Goal: Complete application form

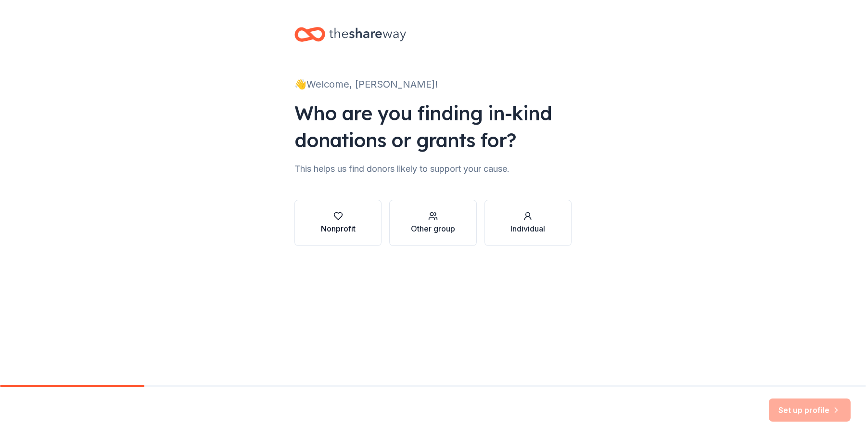
click at [339, 229] on div "Nonprofit" at bounding box center [338, 229] width 35 height 12
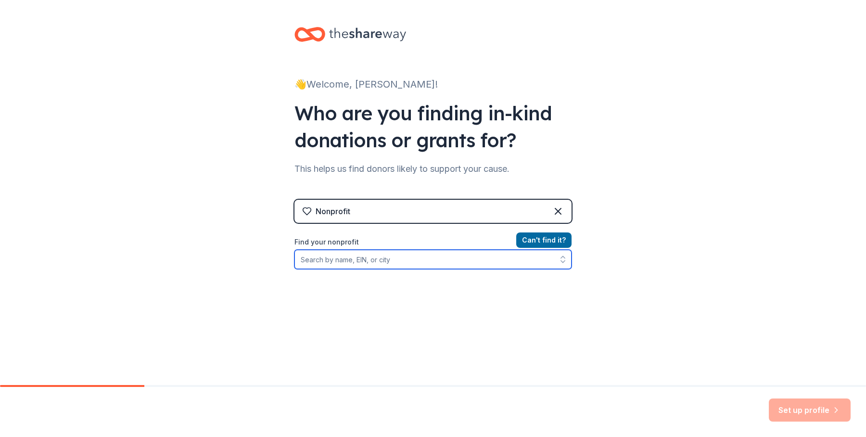
click at [305, 260] on input "Find your nonprofit" at bounding box center [432, 259] width 277 height 19
click at [559, 261] on icon "button" at bounding box center [563, 259] width 10 height 10
click at [561, 258] on icon "button" at bounding box center [563, 257] width 4 height 2
click at [561, 257] on icon "button" at bounding box center [563, 257] width 4 height 2
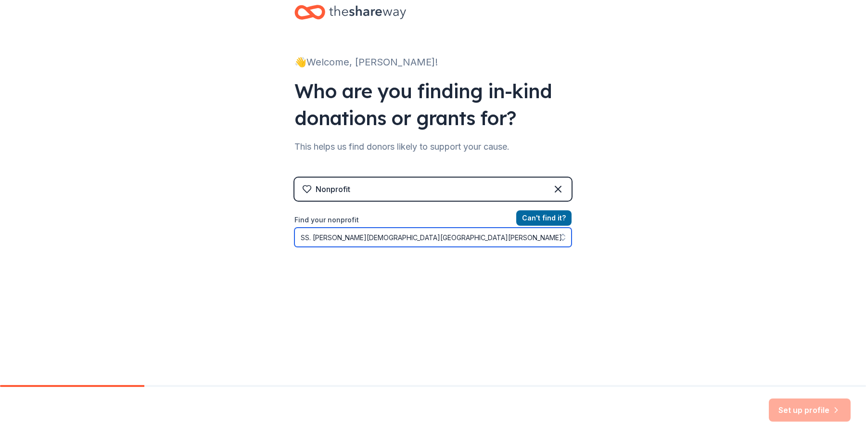
scroll to position [26, 0]
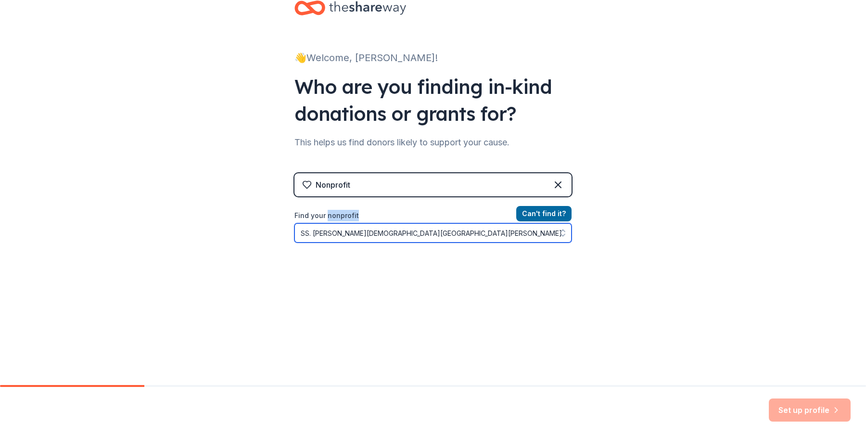
click at [554, 228] on button "button" at bounding box center [562, 232] width 17 height 19
click at [417, 234] on input "SS. Peter & Paul Byzantine Catholic Church Duquesne Pa15110" at bounding box center [432, 232] width 277 height 19
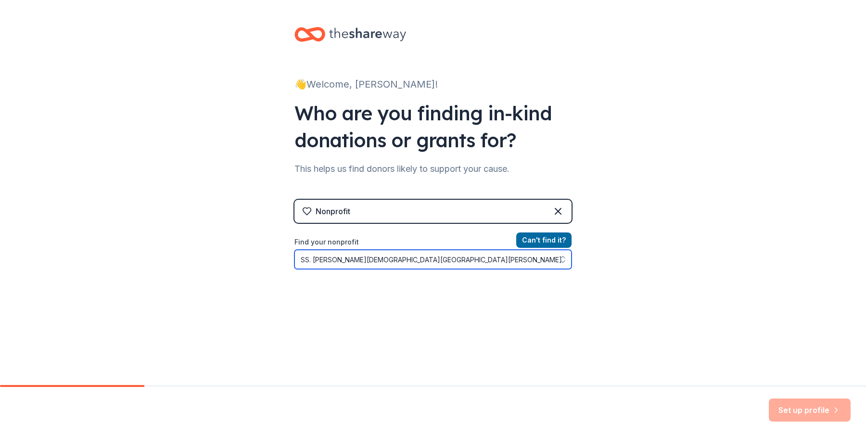
click at [488, 262] on input "SS. Peter & Paul Byzantine Catholic Church Duquesne Pa15110" at bounding box center [432, 259] width 277 height 19
click at [504, 260] on input "SS. Peter & Paul Byzantine Catholic Church Duquesne Pa15110" at bounding box center [432, 259] width 277 height 19
click at [554, 262] on button "button" at bounding box center [562, 259] width 17 height 19
click at [558, 257] on icon "button" at bounding box center [563, 259] width 10 height 10
click at [567, 264] on button "button" at bounding box center [562, 259] width 17 height 19
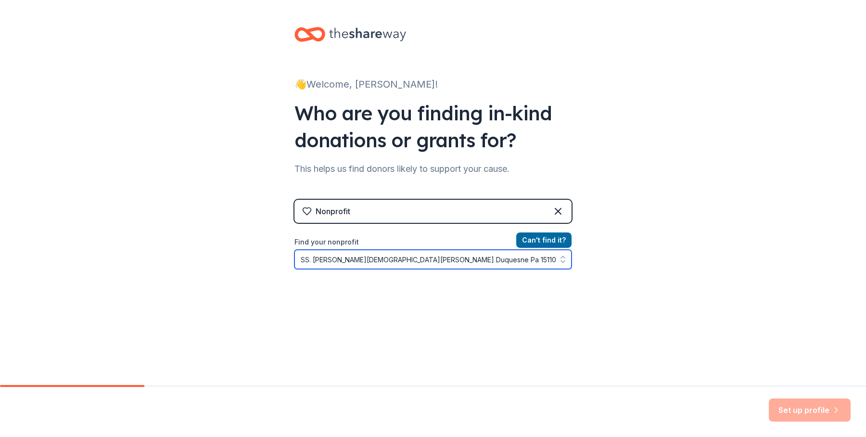
click at [560, 261] on icon "button" at bounding box center [563, 259] width 10 height 10
click at [561, 257] on icon "button" at bounding box center [563, 257] width 4 height 2
type input "SS. Peter & Paul Byzantine Catholic Church Duquesne Pa 15110"
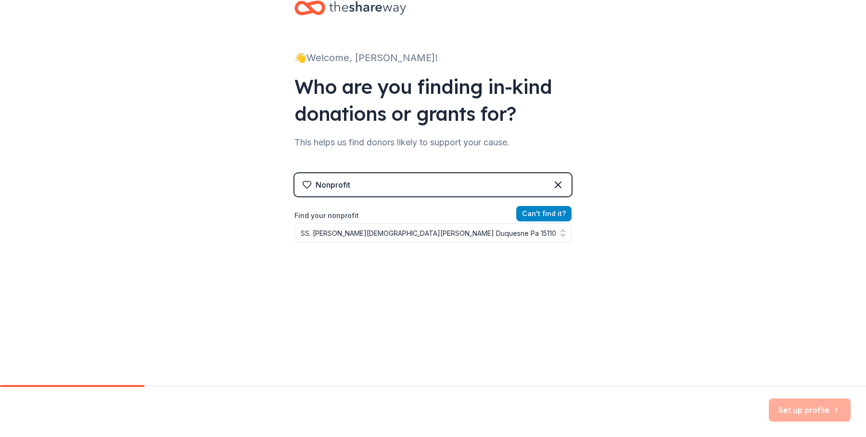
click at [534, 213] on button "Can ' t find it?" at bounding box center [543, 213] width 55 height 15
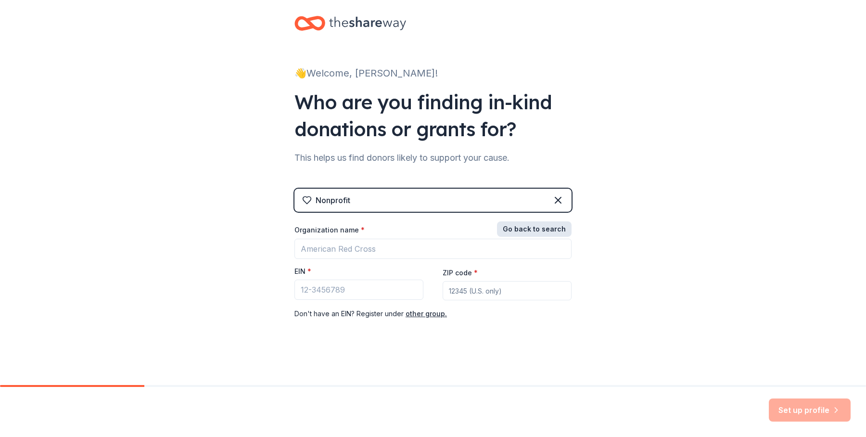
scroll to position [11, 0]
click at [517, 226] on button "Go back to search" at bounding box center [534, 228] width 75 height 15
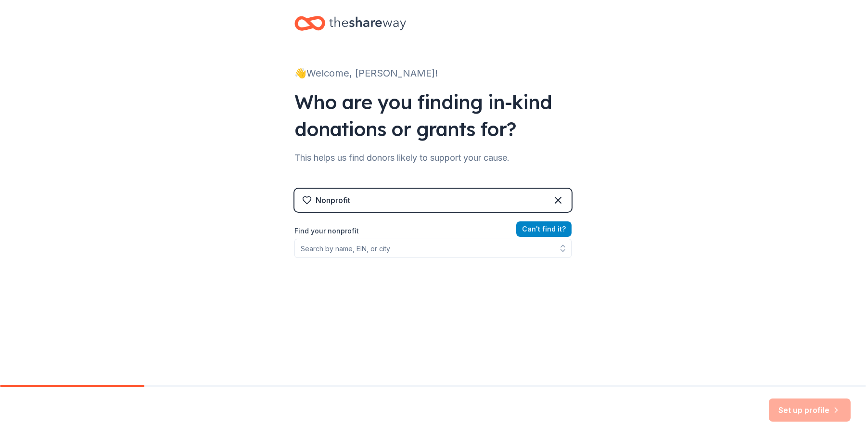
scroll to position [26, 0]
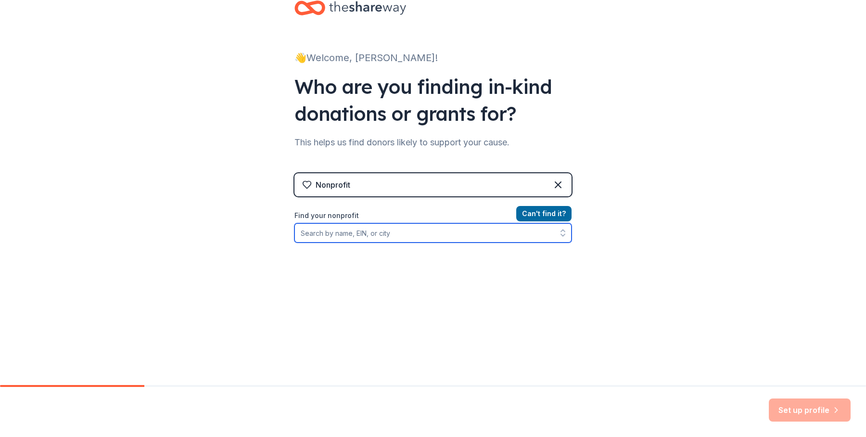
click at [304, 235] on input "Find your nonprofit" at bounding box center [432, 232] width 277 height 19
type input "25-1013109/000"
click at [548, 235] on input "25-1013109/000" at bounding box center [432, 232] width 277 height 19
click at [387, 233] on input "25-1013109/000" at bounding box center [432, 232] width 277 height 19
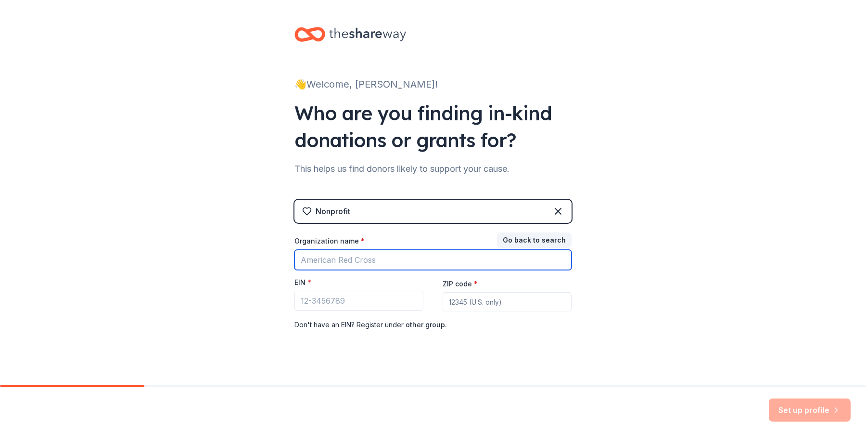
click at [374, 262] on input "Organization name *" at bounding box center [432, 260] width 277 height 20
type input "SS. Peter & Paul Byzantine Catholic Church"
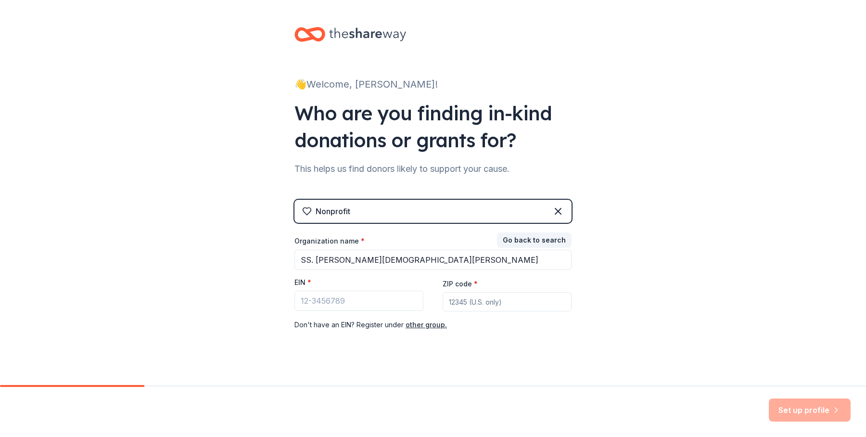
type input "15122"
click at [342, 306] on input "EIN *" at bounding box center [358, 300] width 129 height 20
click at [314, 299] on input "25" at bounding box center [358, 300] width 129 height 20
click at [312, 304] on input "25" at bounding box center [358, 300] width 129 height 20
click at [322, 301] on input "25" at bounding box center [358, 300] width 129 height 20
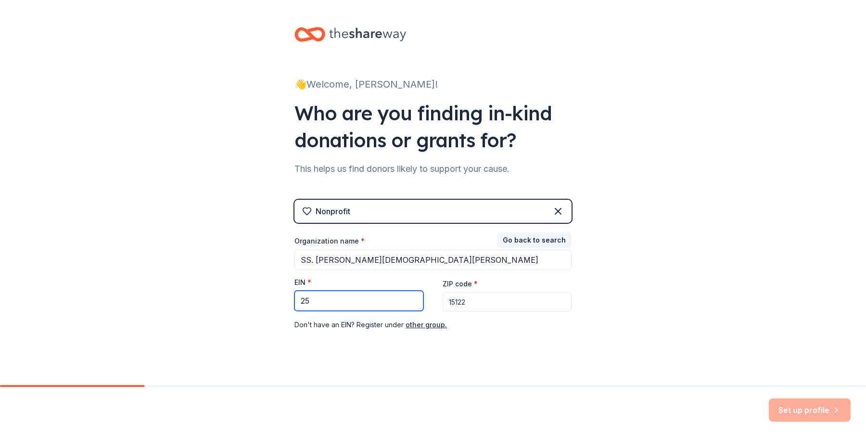
type input "2"
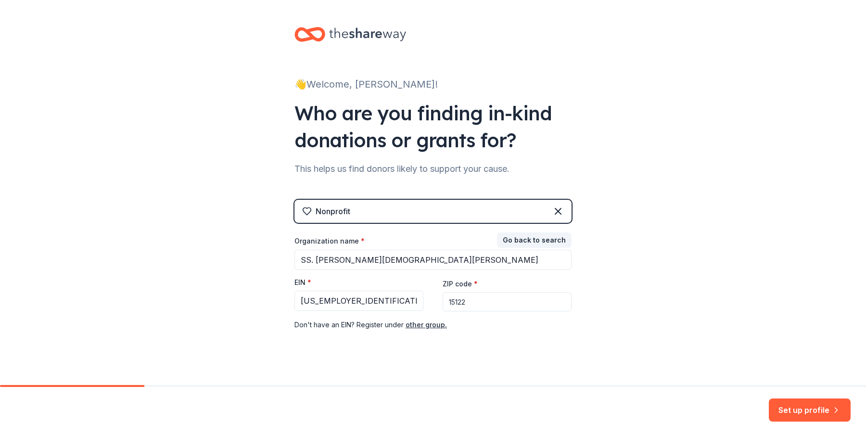
click at [466, 302] on input "15122" at bounding box center [506, 301] width 129 height 19
click at [352, 298] on input "25-1013109" at bounding box center [358, 300] width 129 height 20
type input "25-1013109"
click at [471, 304] on input "15122" at bounding box center [506, 301] width 129 height 19
type input "15110"
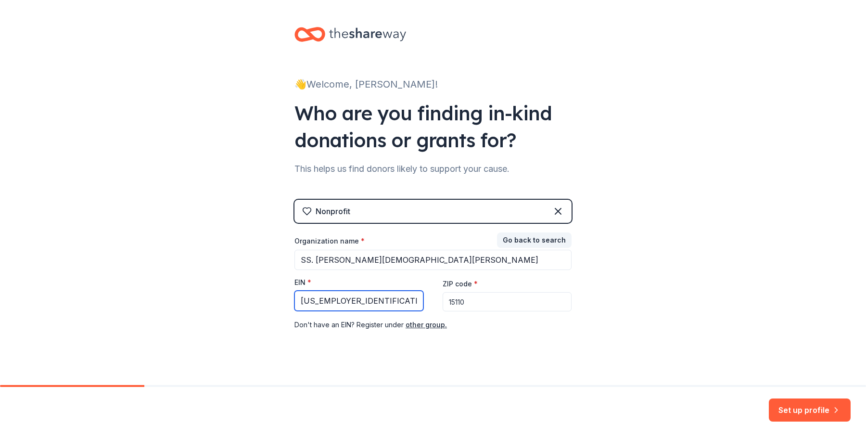
click at [339, 303] on input "25-1013109" at bounding box center [358, 300] width 129 height 20
click at [344, 302] on input "25-1013109" at bounding box center [358, 300] width 129 height 20
type input "25-1013109"
click at [520, 239] on button "Go back to search" at bounding box center [534, 239] width 75 height 15
